Goal: Information Seeking & Learning: Learn about a topic

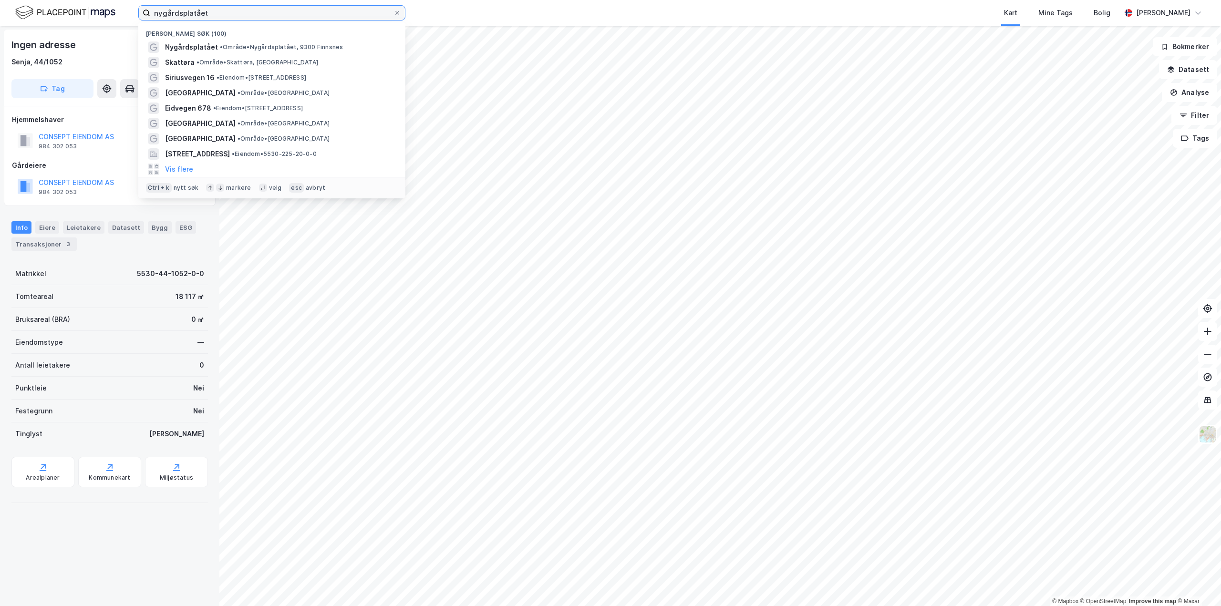
drag, startPoint x: 342, startPoint y: 11, endPoint x: 144, endPoint y: 23, distance: 197.8
click at [144, 21] on div "nygårdsplatået Nylige søk (100) Nygårdsplatået • Område • Nygårdsplatået, 9300 …" at bounding box center [271, 12] width 267 height 15
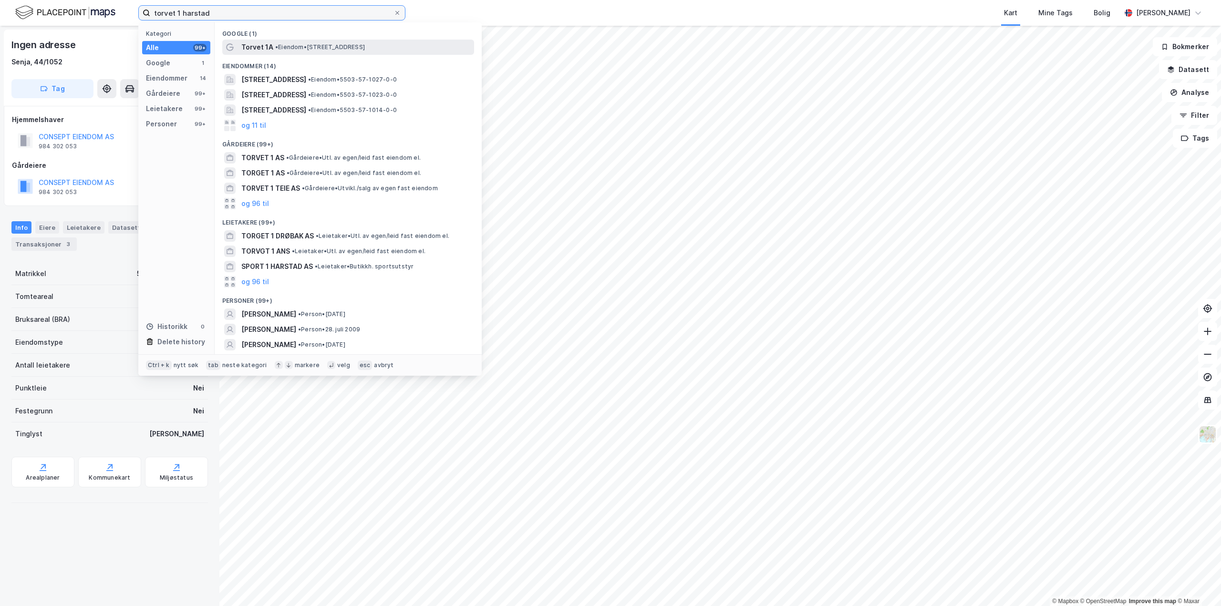
type input "torvet 1 harstad"
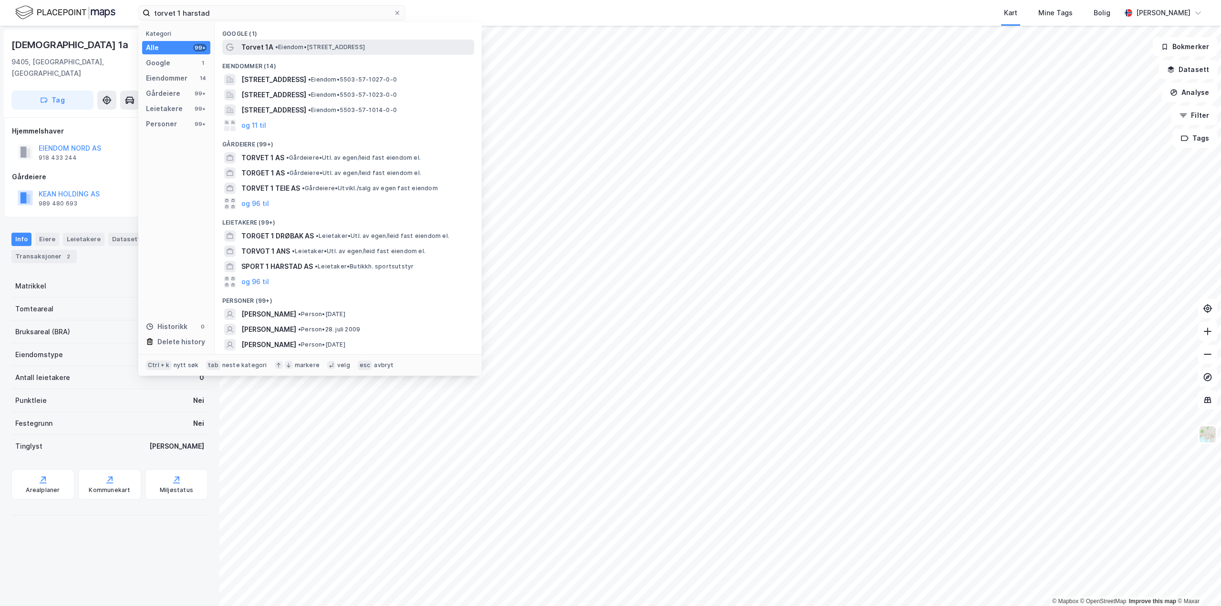
click at [319, 42] on div "Torvet 1A • Eiendom • [STREET_ADDRESS]" at bounding box center [356, 46] width 231 height 11
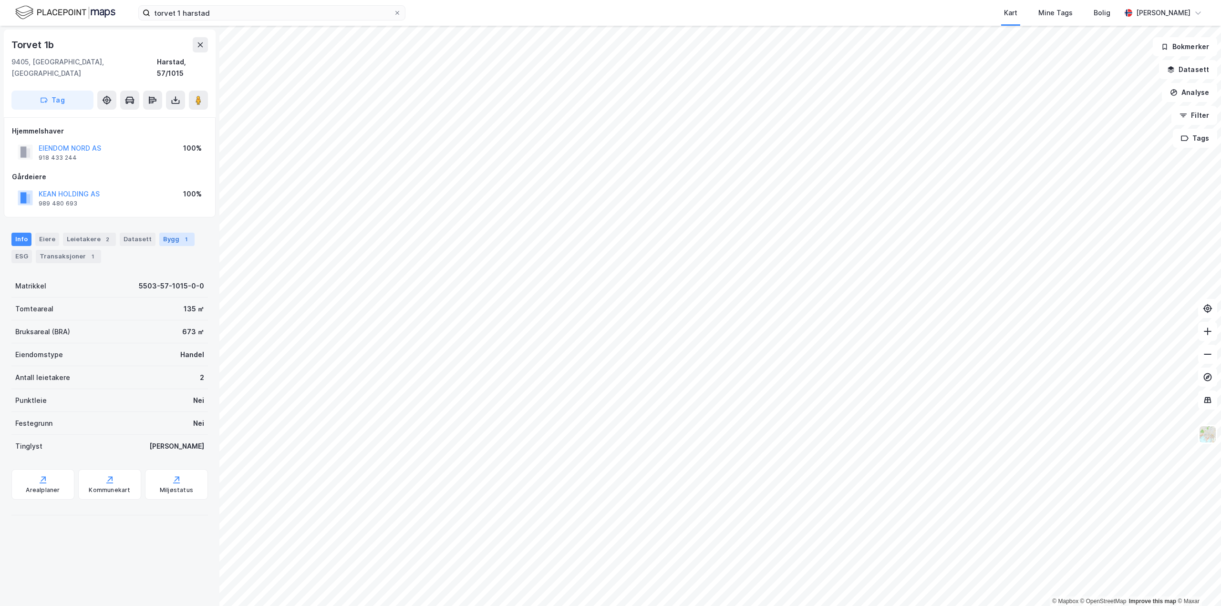
click at [181, 235] on div "1" at bounding box center [186, 240] width 10 height 10
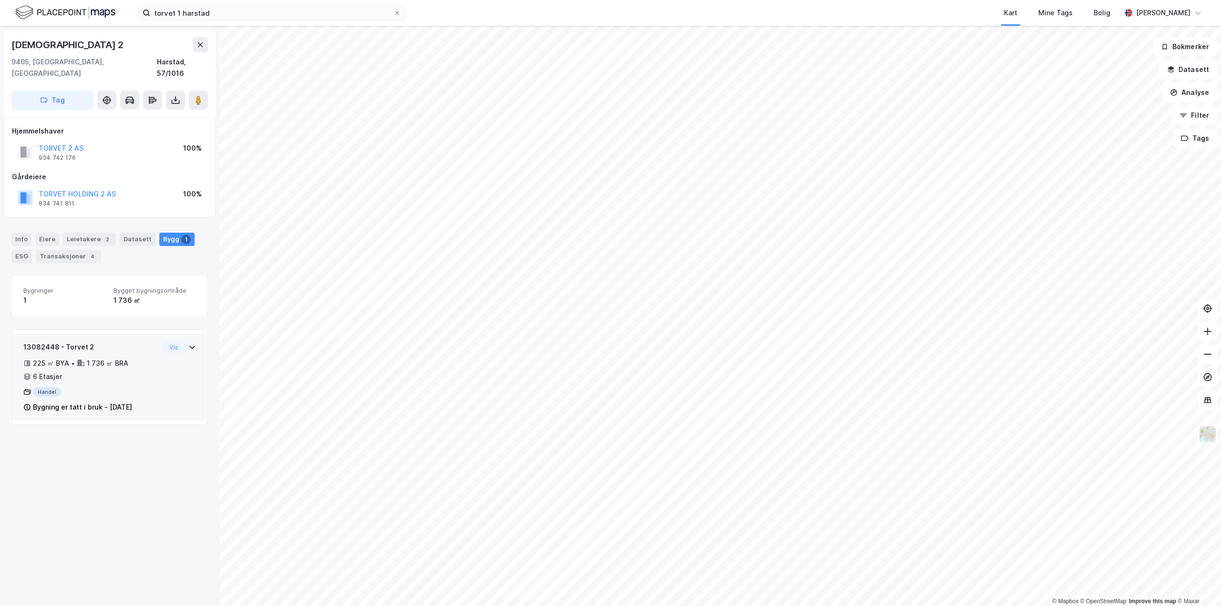
click at [120, 370] on div "225 ㎡ BYA • 1 736 ㎡ BRA • 6 Etasjer" at bounding box center [91, 370] width 136 height 25
